Goal: Transaction & Acquisition: Download file/media

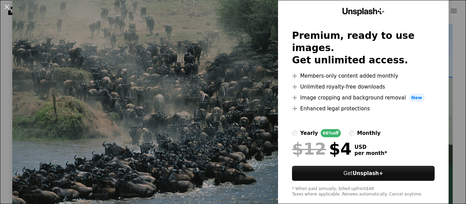
scroll to position [35, 0]
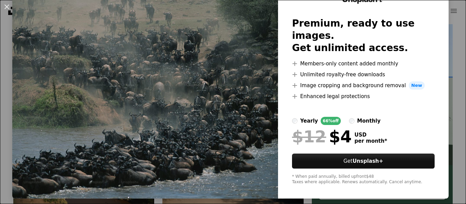
click at [132, 103] on img at bounding box center [145, 90] width 266 height 217
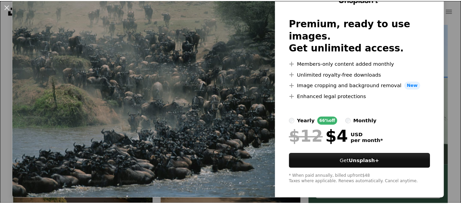
scroll to position [0, 0]
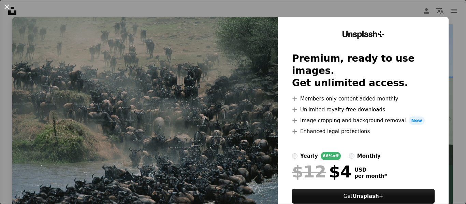
click at [4, 5] on button "An X shape" at bounding box center [7, 7] width 8 height 8
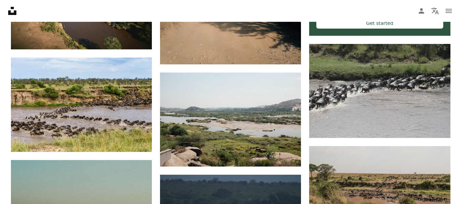
scroll to position [338, 0]
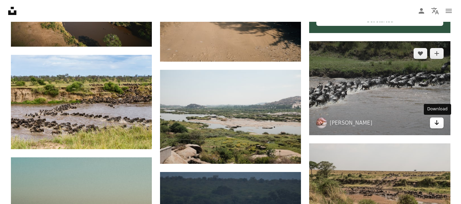
click at [432, 120] on link "Arrow pointing down" at bounding box center [437, 123] width 14 height 11
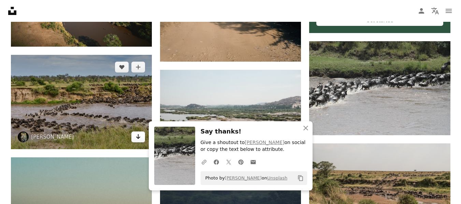
click at [142, 137] on link "Arrow pointing down" at bounding box center [138, 137] width 14 height 11
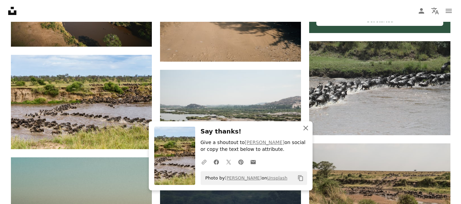
click at [306, 129] on icon "button" at bounding box center [305, 128] width 5 height 5
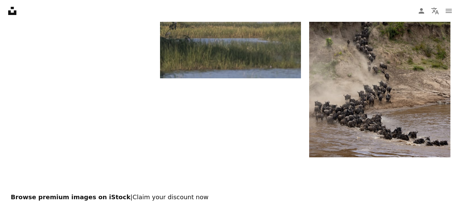
scroll to position [1118, 0]
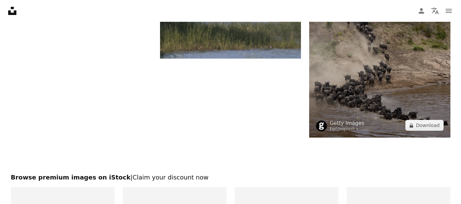
click at [441, 69] on img at bounding box center [379, 56] width 141 height 163
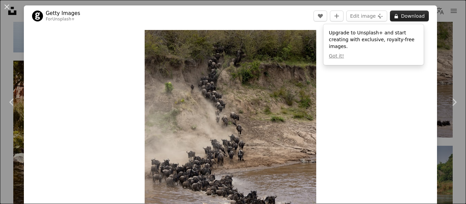
click at [396, 15] on button "A lock Download" at bounding box center [409, 16] width 39 height 11
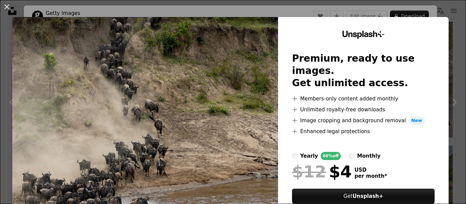
click at [449, 9] on div "An X shape Unsplash+ Premium, ready to use images. Get unlimited access. A plus…" at bounding box center [233, 102] width 466 height 204
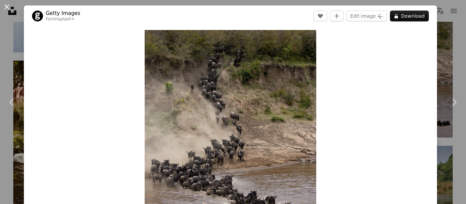
click at [9, 4] on button "An X shape" at bounding box center [7, 7] width 8 height 8
